Goal: Task Accomplishment & Management: Use online tool/utility

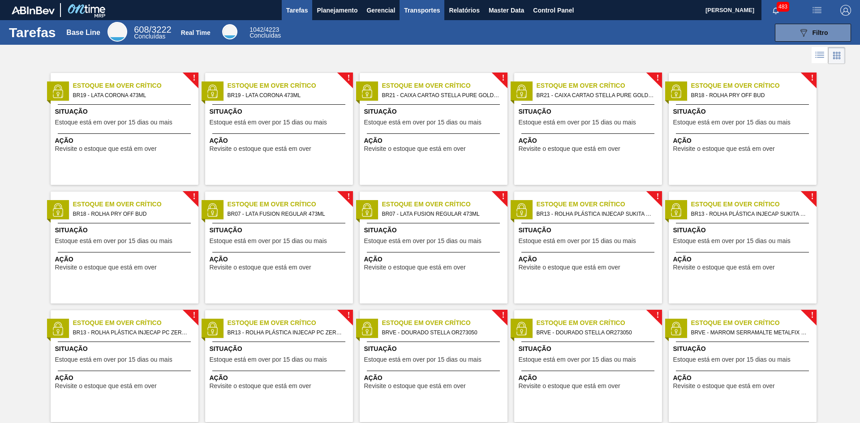
click at [422, 7] on span "Transportes" at bounding box center [422, 10] width 36 height 11
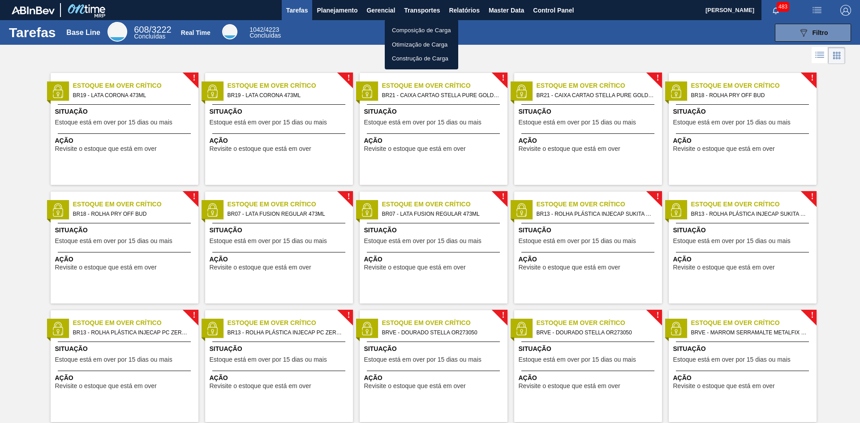
click at [423, 31] on li "Composição de Carga" at bounding box center [421, 30] width 73 height 14
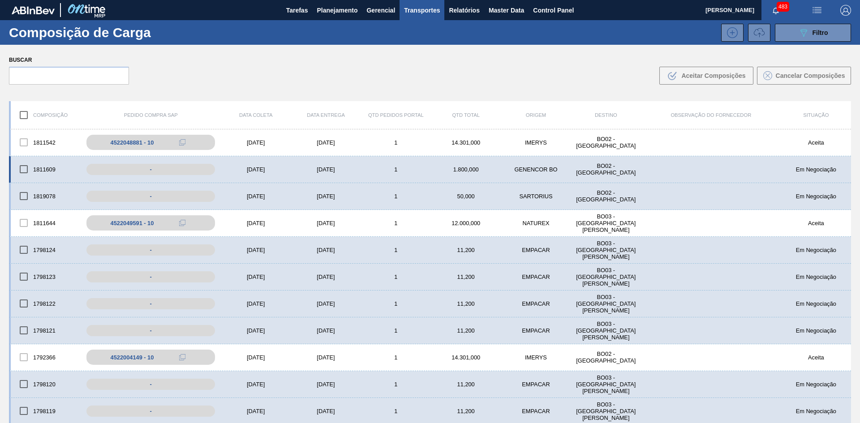
click at [576, 163] on div "1811609 - [DATE] [DATE] 1 1.800,000 GENENCOR BO BO02 - [GEOGRAPHIC_DATA][PERSON…" at bounding box center [430, 169] width 842 height 27
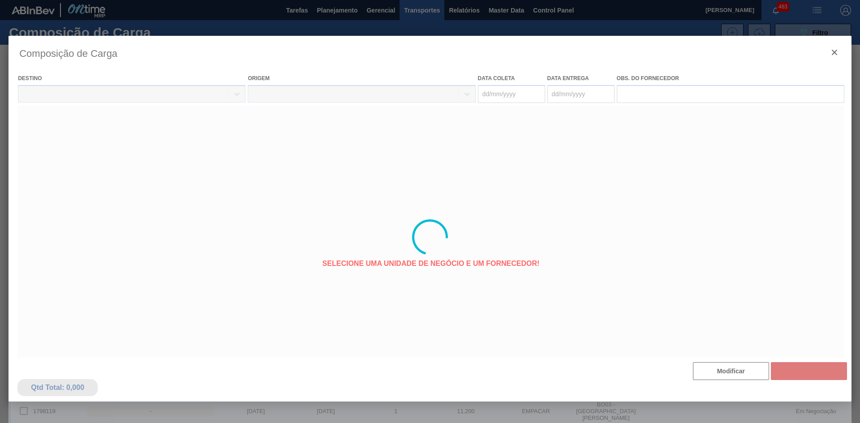
type coleta "[DATE]"
type entrega "[DATE]"
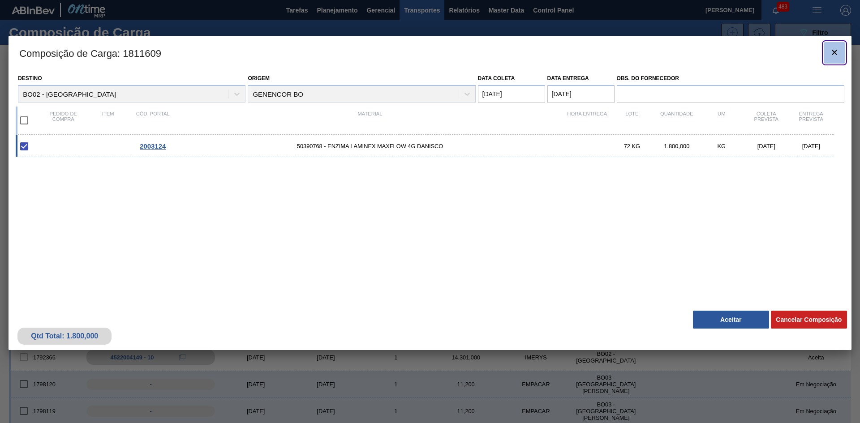
click at [830, 57] on icon "botão de ícone" at bounding box center [834, 52] width 11 height 11
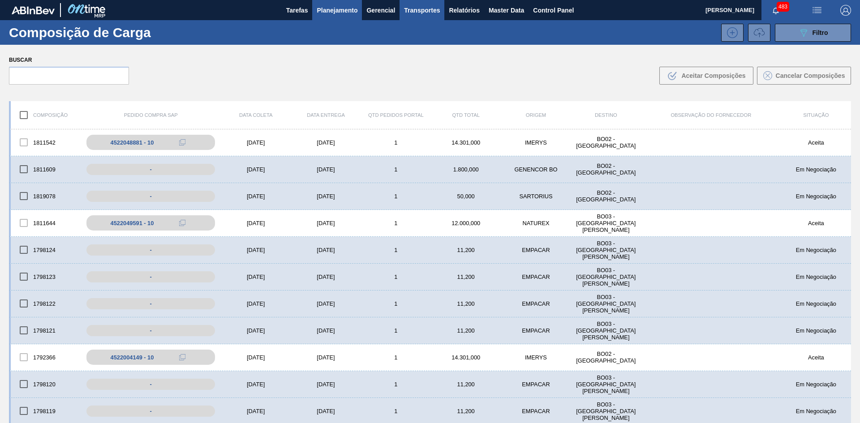
click at [327, 7] on span "Planejamento" at bounding box center [337, 10] width 41 height 11
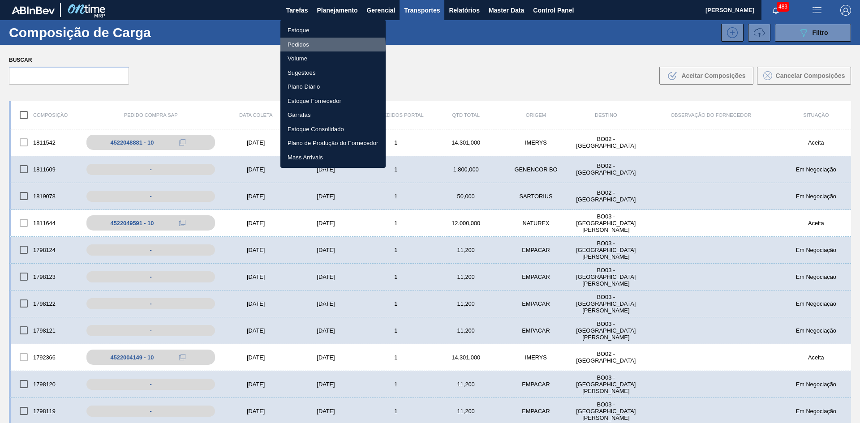
click at [305, 45] on li "Pedidos" at bounding box center [332, 45] width 105 height 14
